Goal: Obtain resource: Download file/media

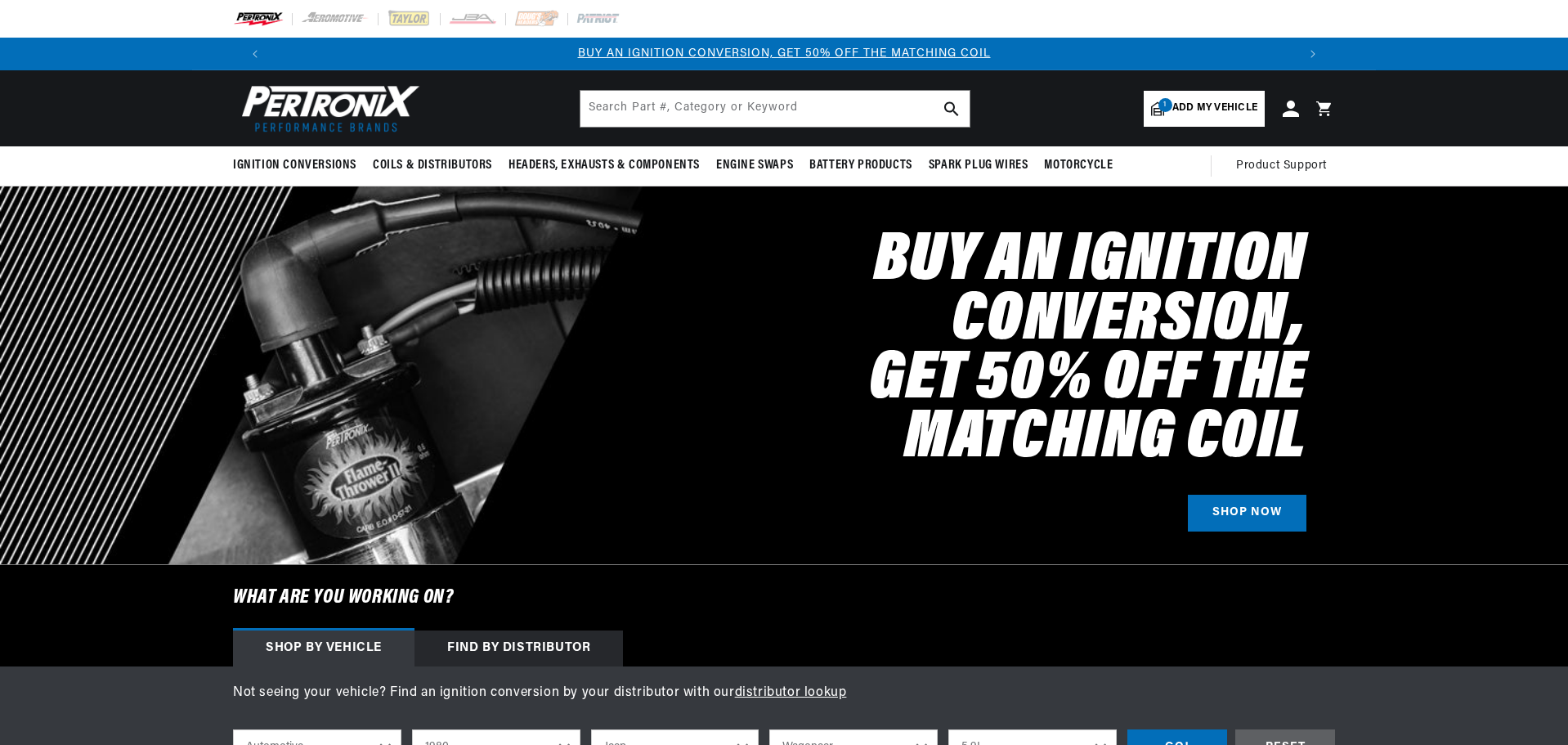
select select "1980"
select select "Jeep"
select select "Wagoneer"
select select "5.9L"
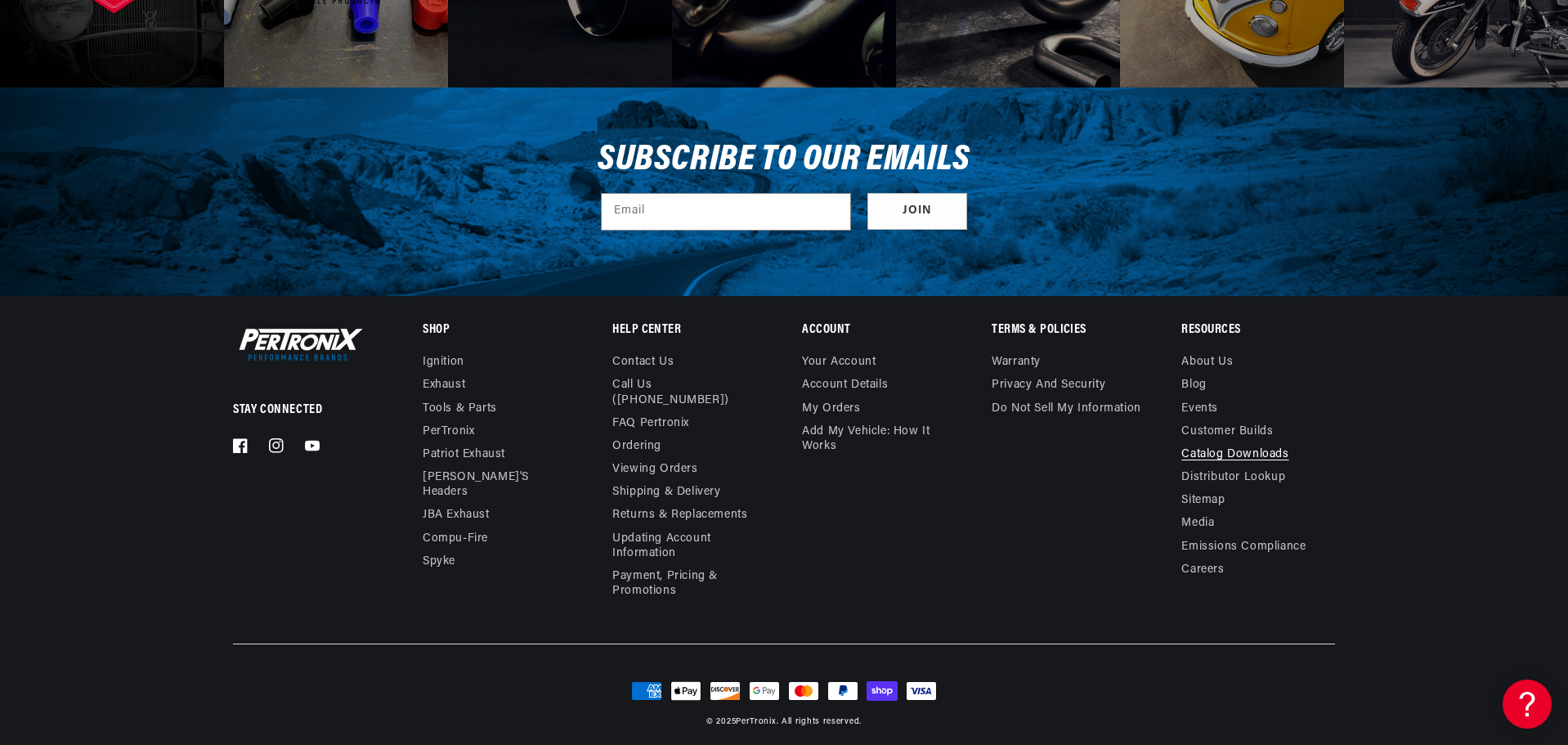
scroll to position [0, 1021]
click at [1208, 457] on link "Catalog Downloads" at bounding box center [1234, 454] width 108 height 23
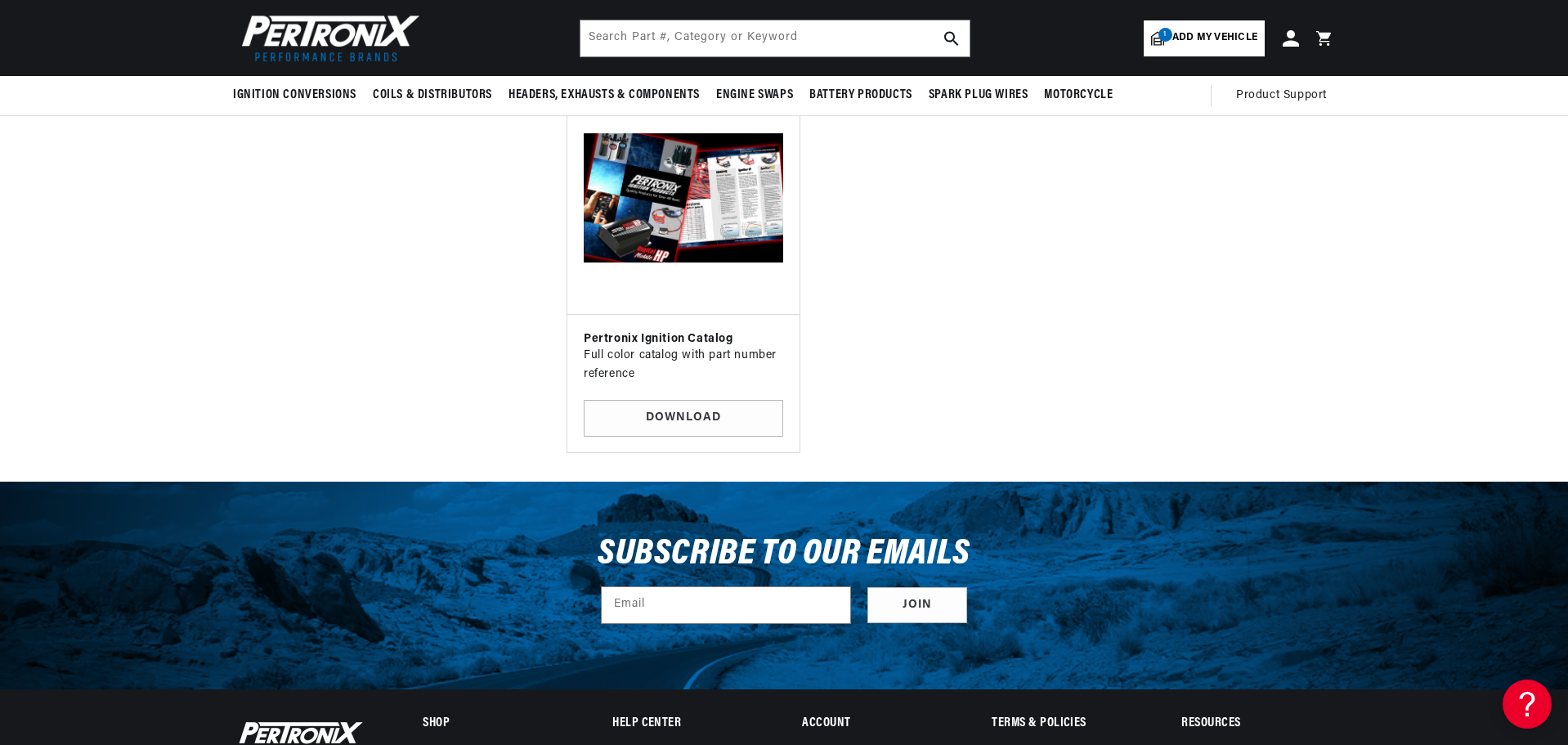
scroll to position [5477, 0]
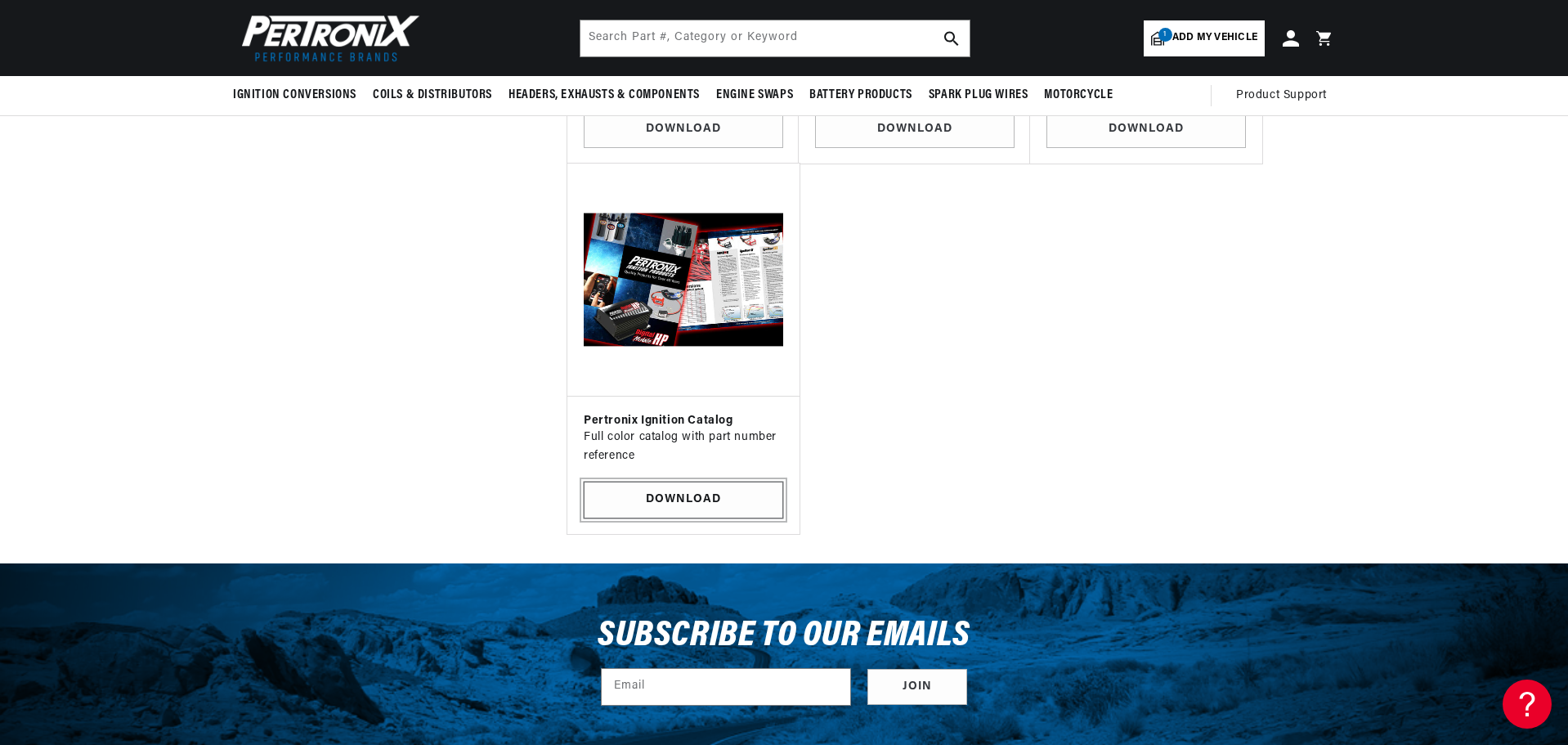
click at [680, 482] on link "Download" at bounding box center [684, 499] width 200 height 36
